Goal: Information Seeking & Learning: Find specific page/section

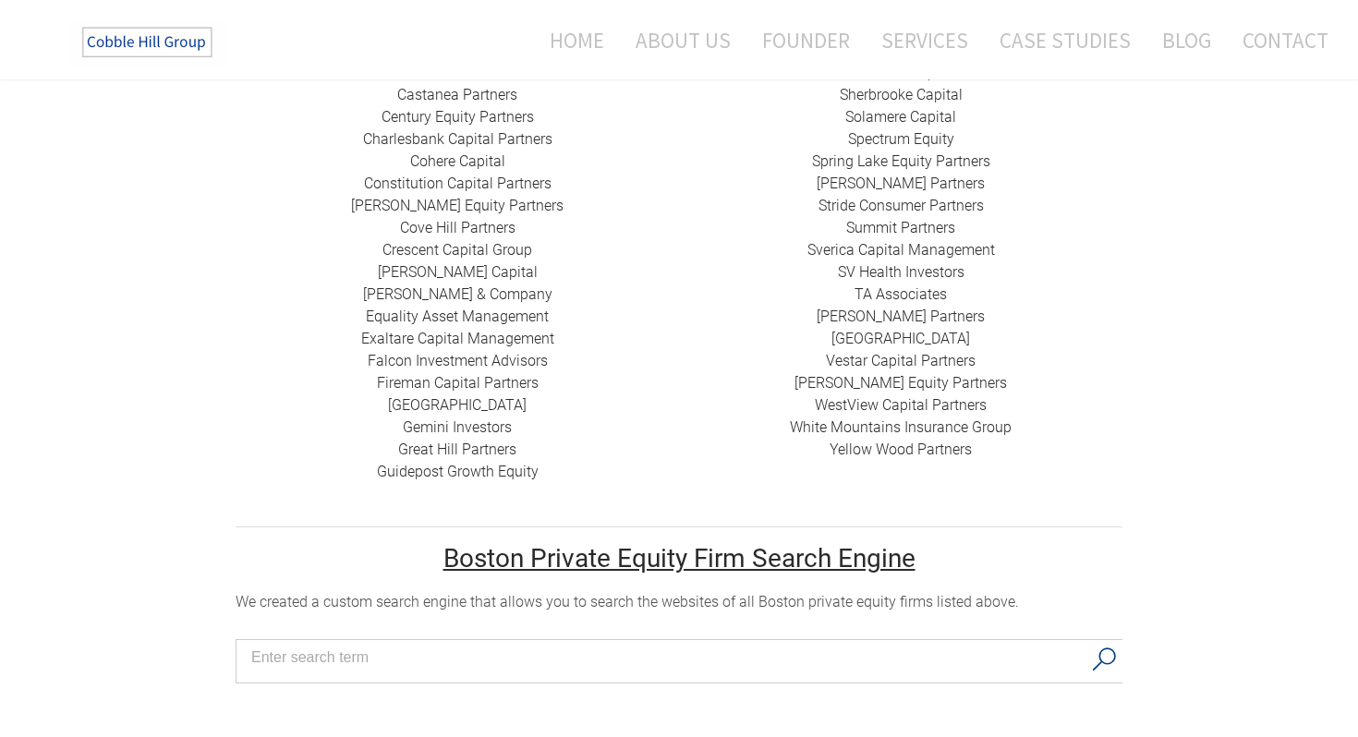
scroll to position [837, 0]
click at [955, 439] on link "Yellow Wood Partners" at bounding box center [901, 448] width 142 height 18
click at [456, 439] on link "Great Hill Partners ​" at bounding box center [457, 448] width 118 height 18
click at [966, 151] on link "Spring Lake Equity Partners" at bounding box center [901, 160] width 178 height 18
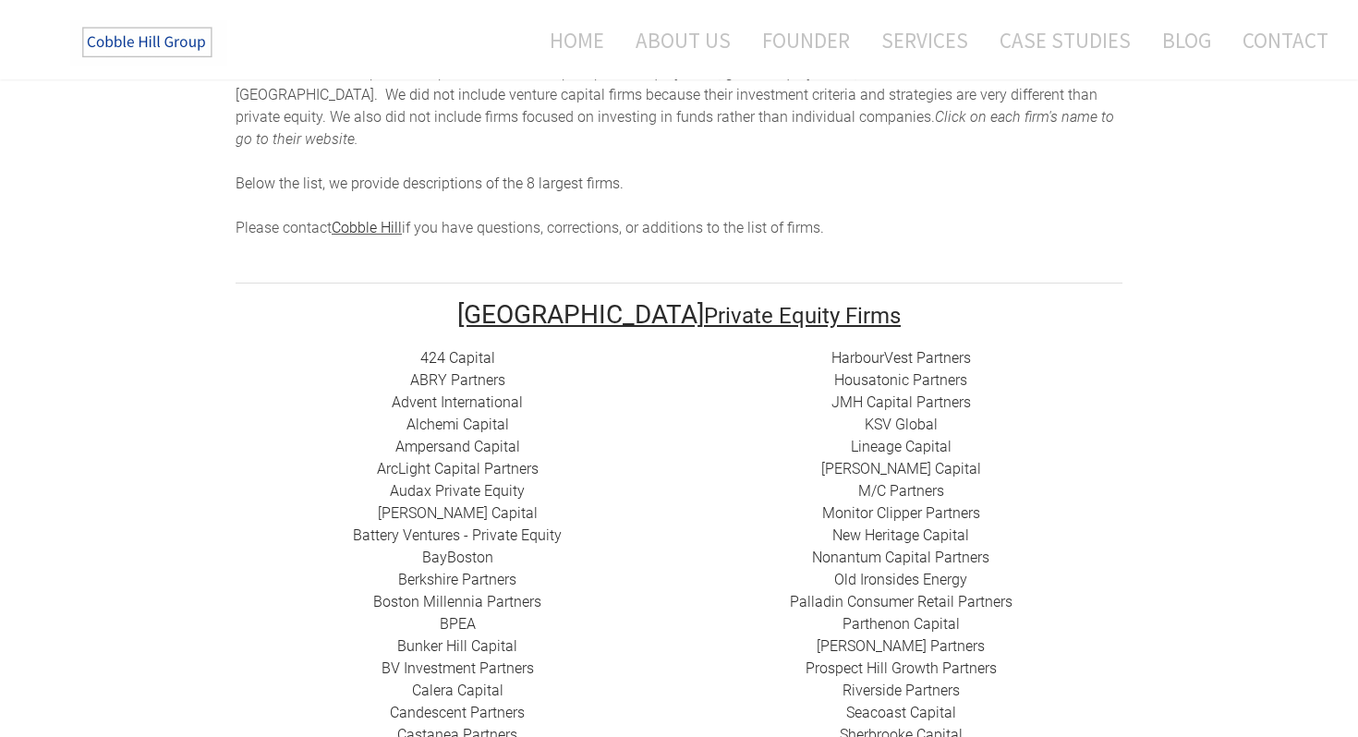
scroll to position [197, 0]
click at [900, 547] on link "Nonantum Capital Partners" at bounding box center [900, 556] width 177 height 18
click at [931, 458] on link "[PERSON_NAME] Capital" at bounding box center [901, 467] width 160 height 18
click at [923, 480] on link "​M/C Partners" at bounding box center [901, 489] width 86 height 18
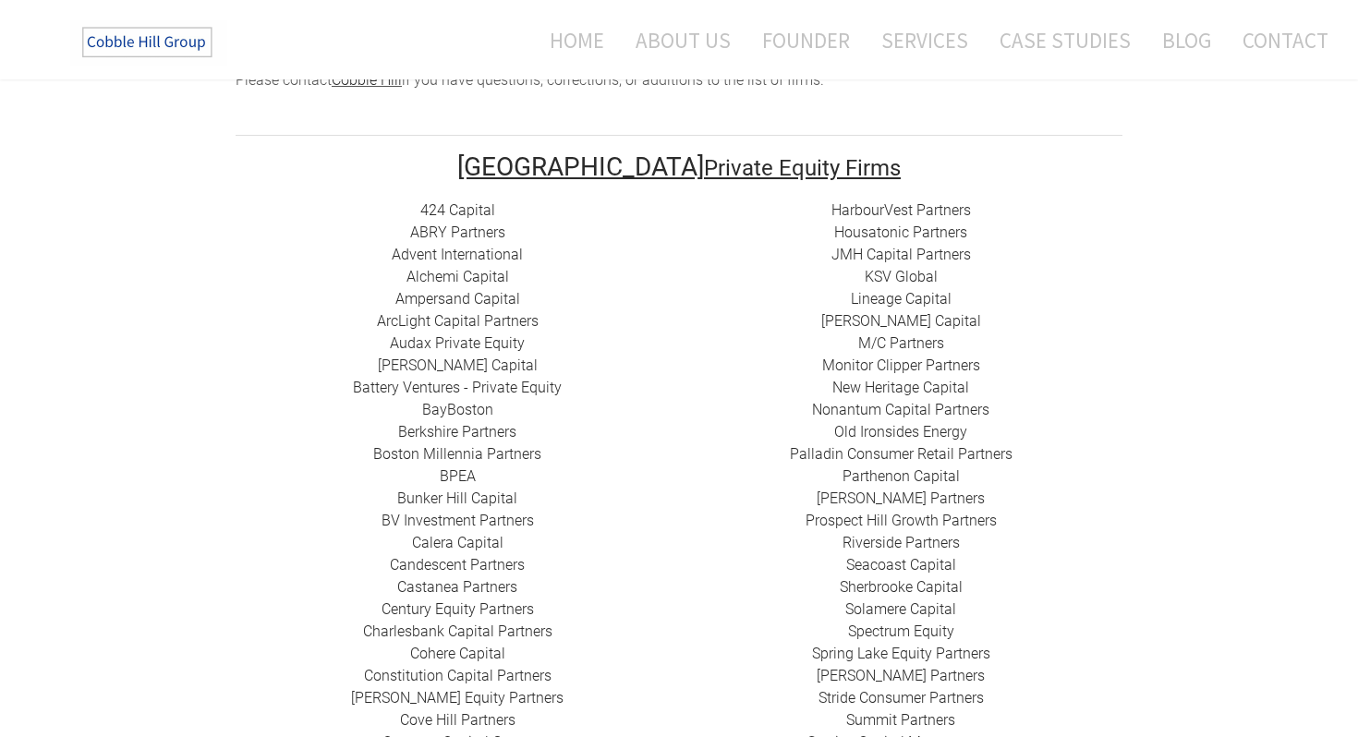
scroll to position [344, 0]
click at [923, 489] on link "​[PERSON_NAME] Partners" at bounding box center [901, 498] width 168 height 18
click at [896, 555] on link "Seacoast Capital" at bounding box center [901, 564] width 110 height 18
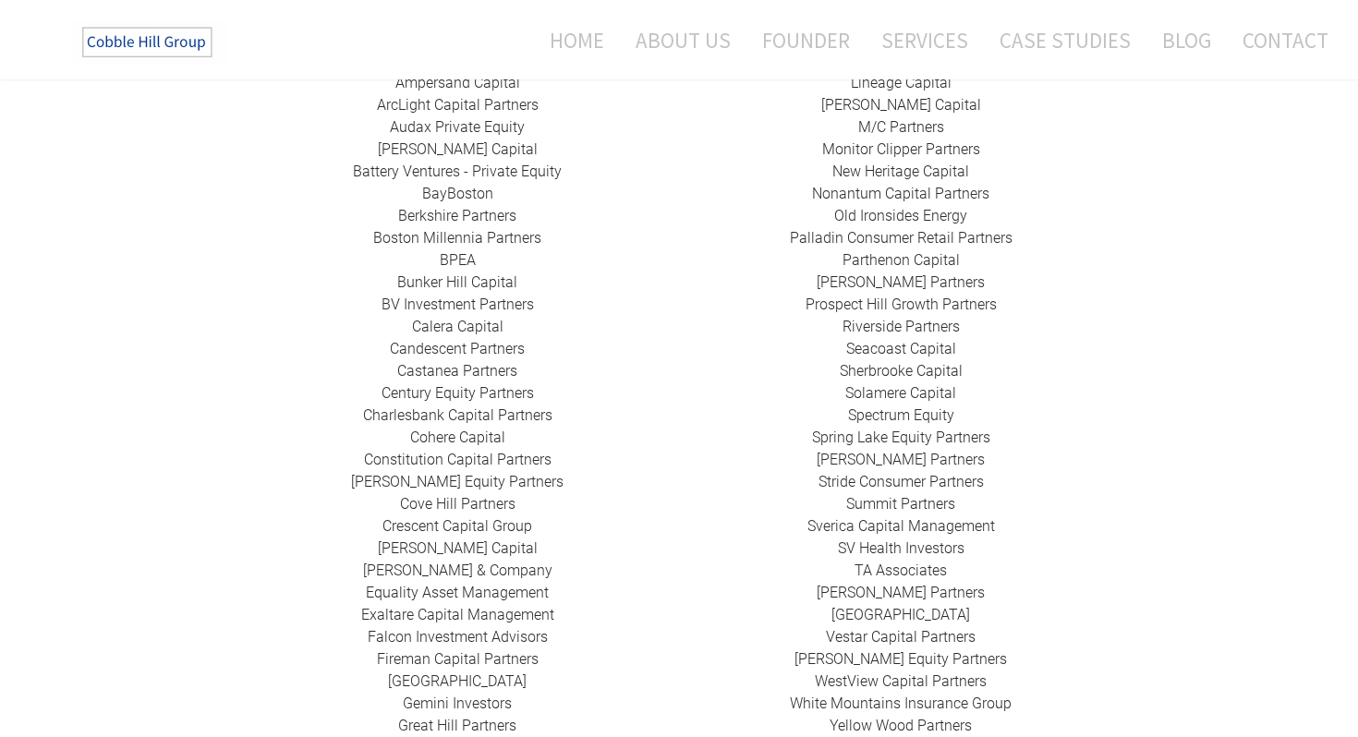
scroll to position [572, 0]
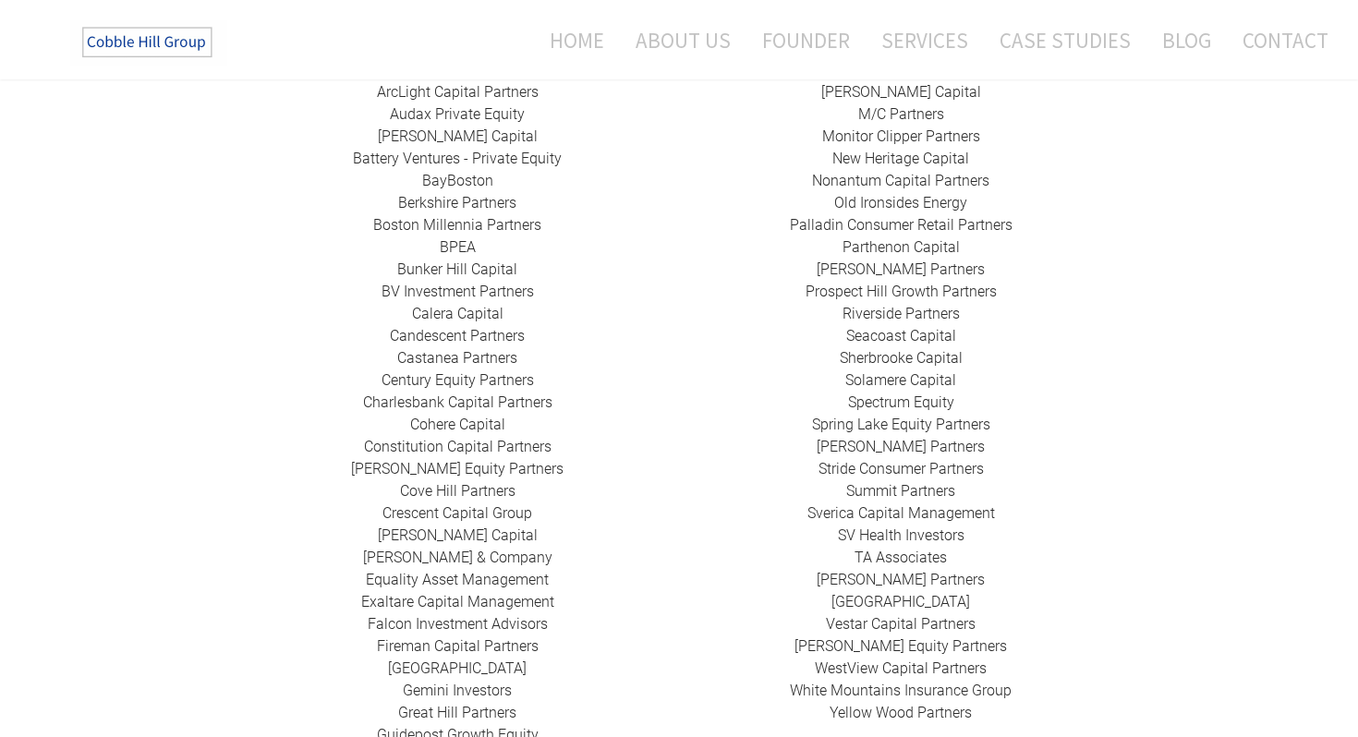
click at [533, 571] on link "​Equality Asset Management" at bounding box center [457, 580] width 183 height 18
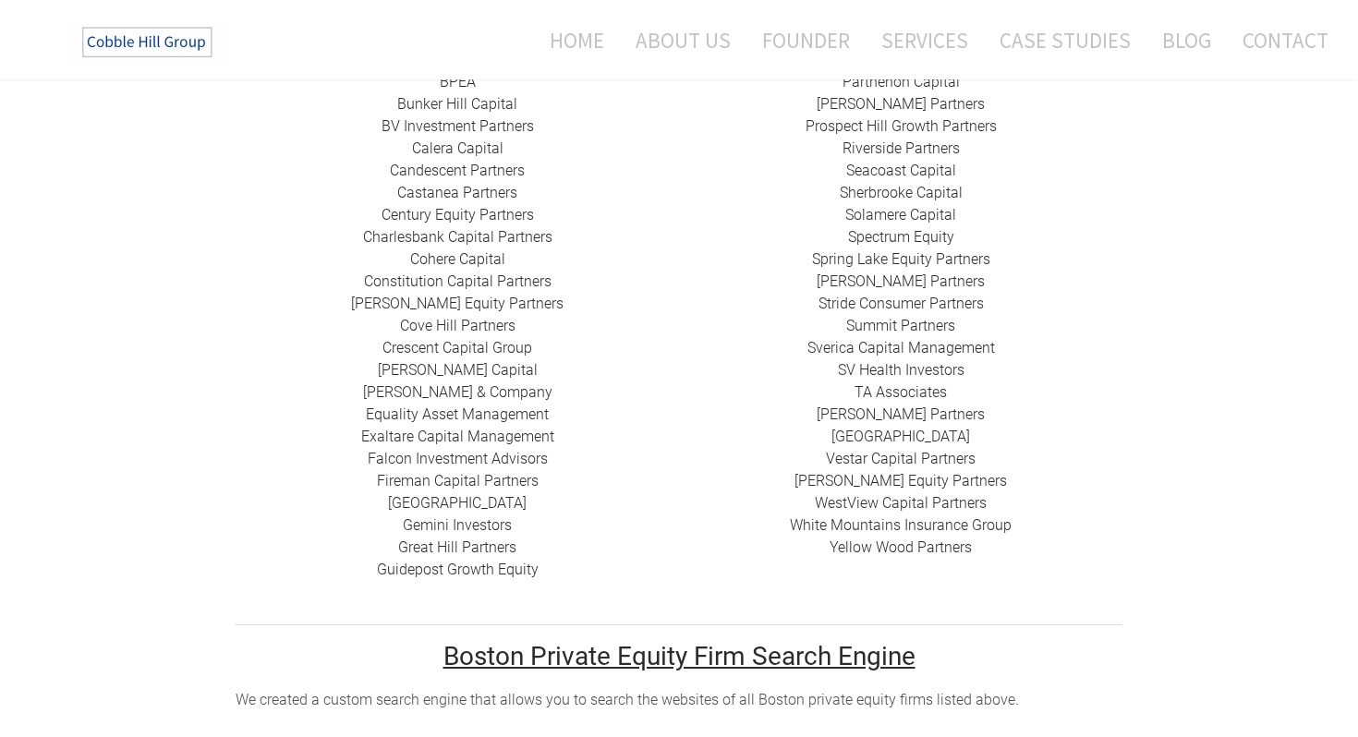
scroll to position [741, 0]
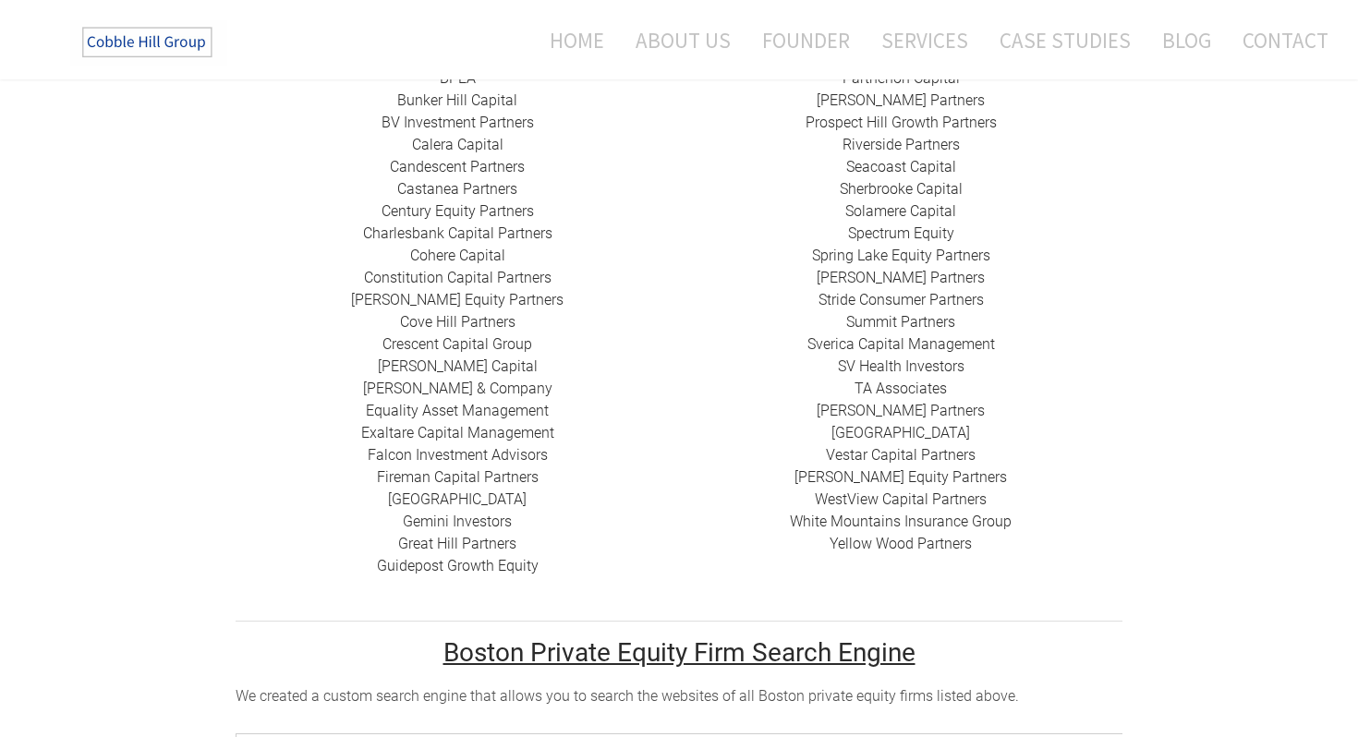
click at [947, 468] on link "[PERSON_NAME] Equity Partners" at bounding box center [901, 477] width 213 height 18
click at [921, 491] on link "​WestView Capital Partners" at bounding box center [901, 500] width 172 height 18
click at [948, 424] on link "​[GEOGRAPHIC_DATA]" at bounding box center [901, 433] width 139 height 18
